Goal: Find specific page/section: Find specific page/section

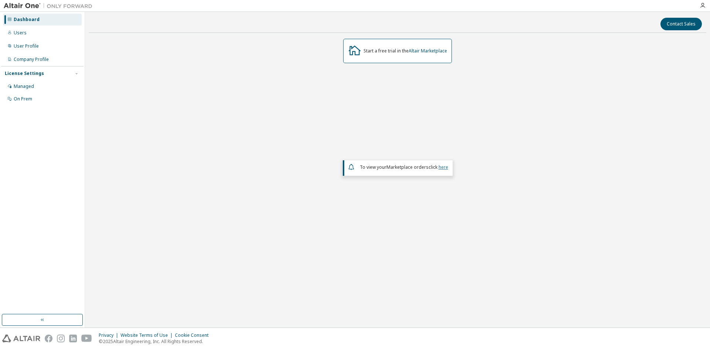
click at [441, 165] on link "here" at bounding box center [443, 167] width 10 height 6
click at [388, 169] on em "Marketplace orders" at bounding box center [407, 167] width 42 height 6
click at [432, 50] on link "Altair Marketplace" at bounding box center [427, 51] width 38 height 6
